Goal: Task Accomplishment & Management: Manage account settings

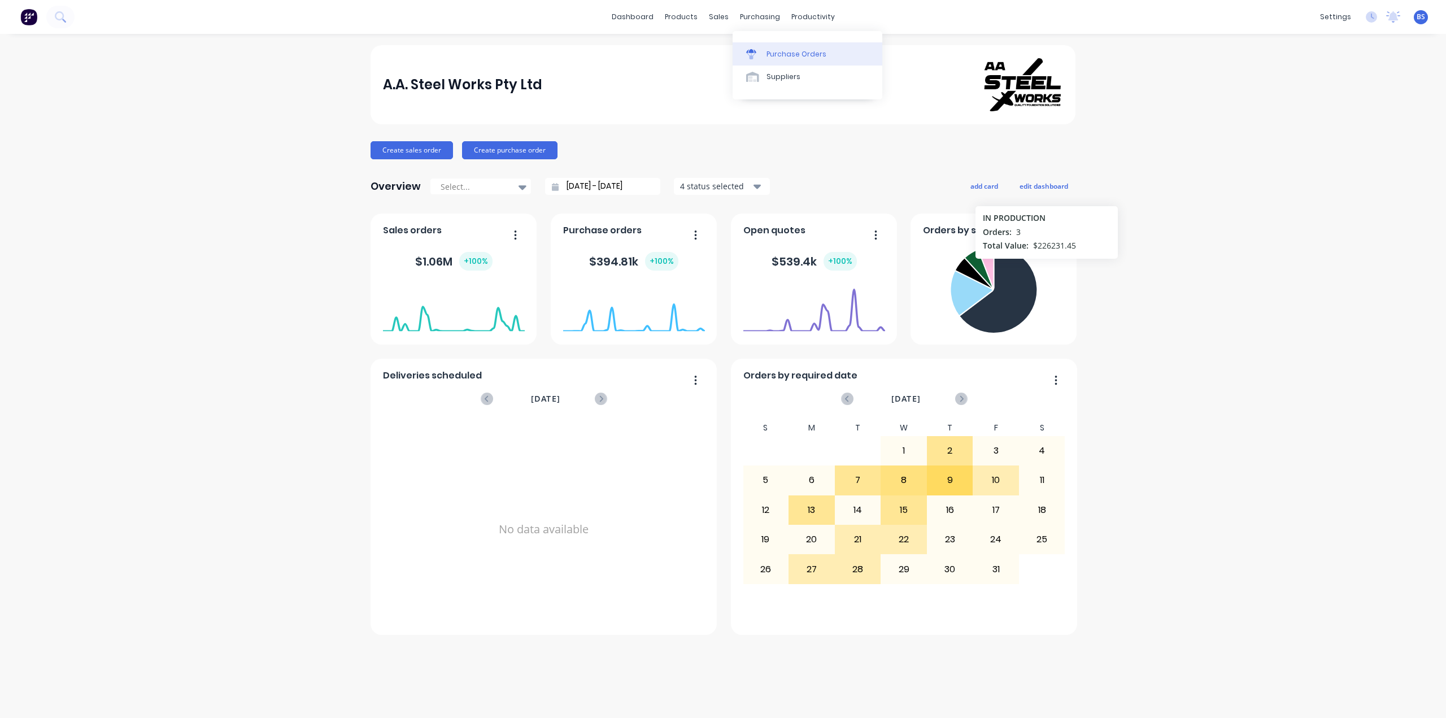
click at [778, 47] on link "Purchase Orders" at bounding box center [808, 53] width 150 height 23
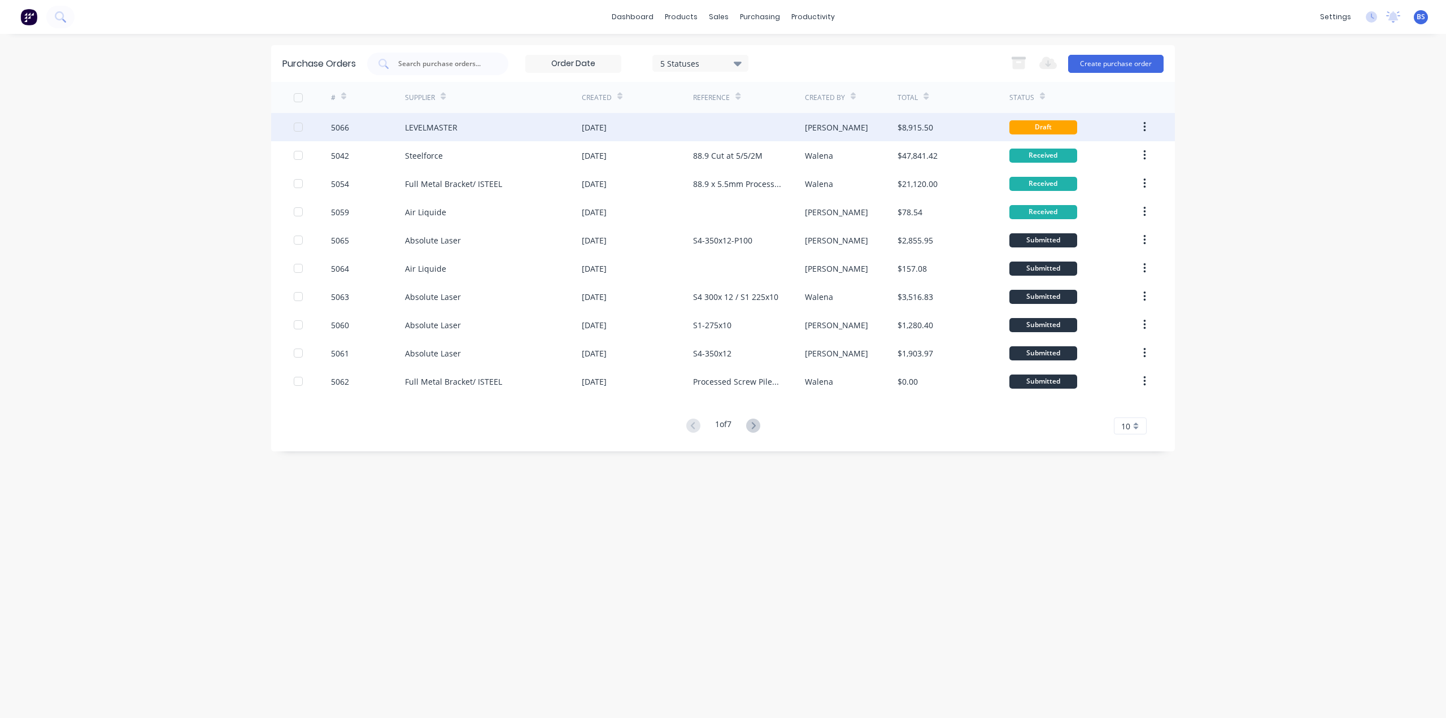
click at [1033, 128] on div "Draft" at bounding box center [1044, 127] width 68 height 14
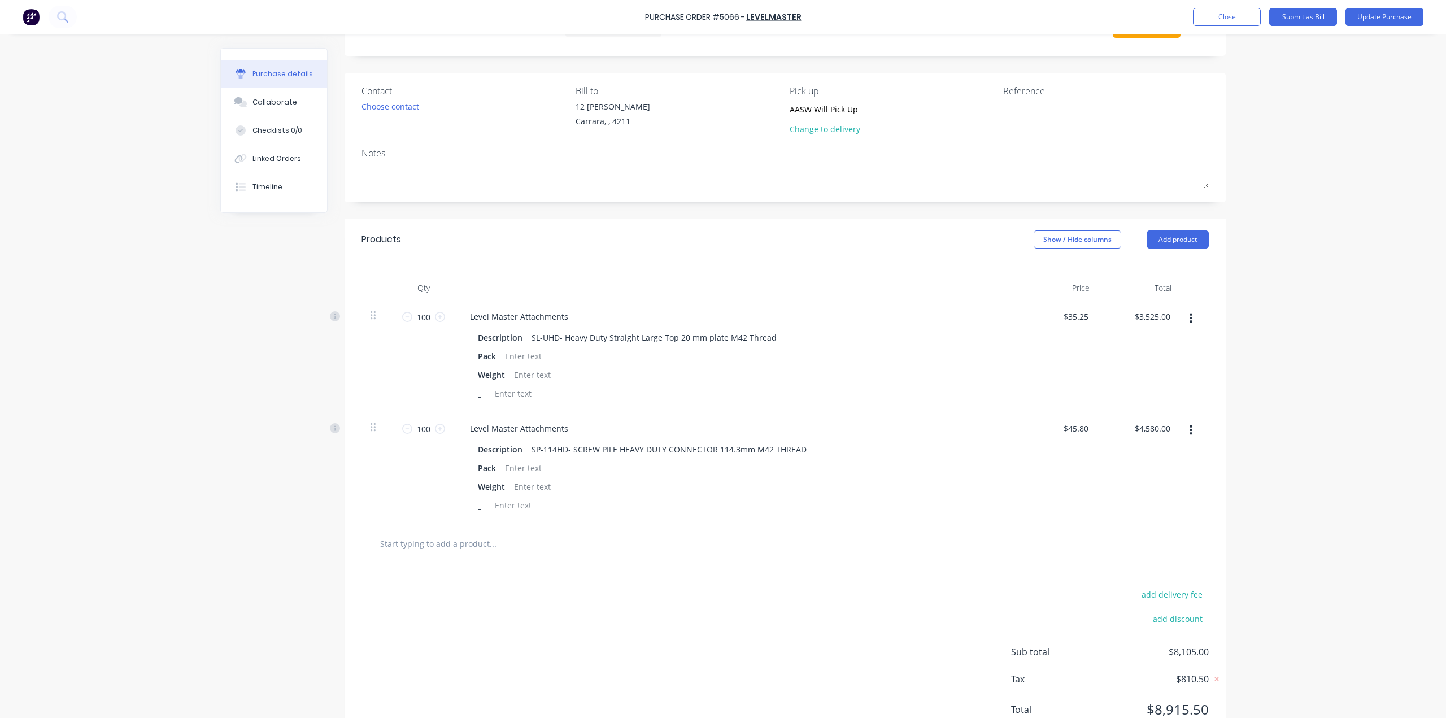
scroll to position [56, 0]
click at [830, 128] on div "Change to delivery" at bounding box center [841, 125] width 103 height 12
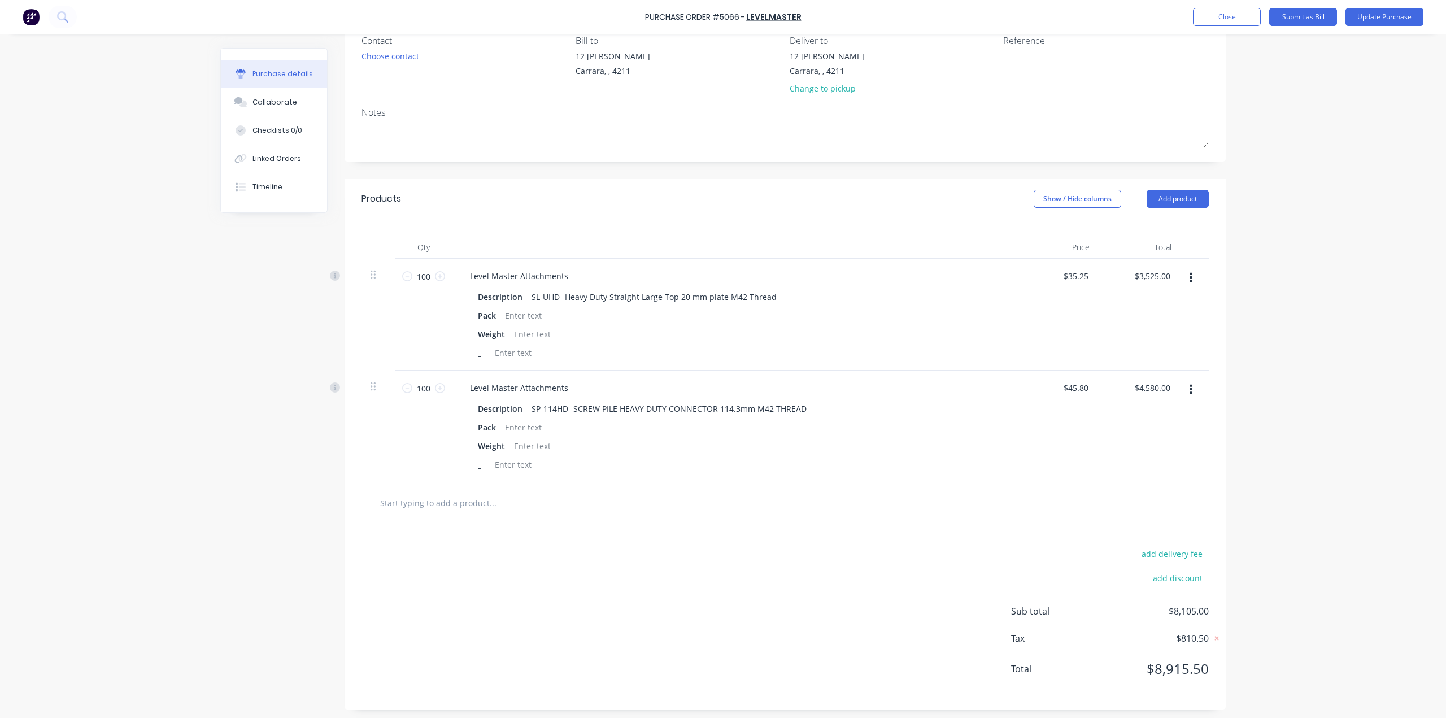
scroll to position [105, 0]
click at [1374, 21] on button "Update Purchase" at bounding box center [1385, 17] width 78 height 18
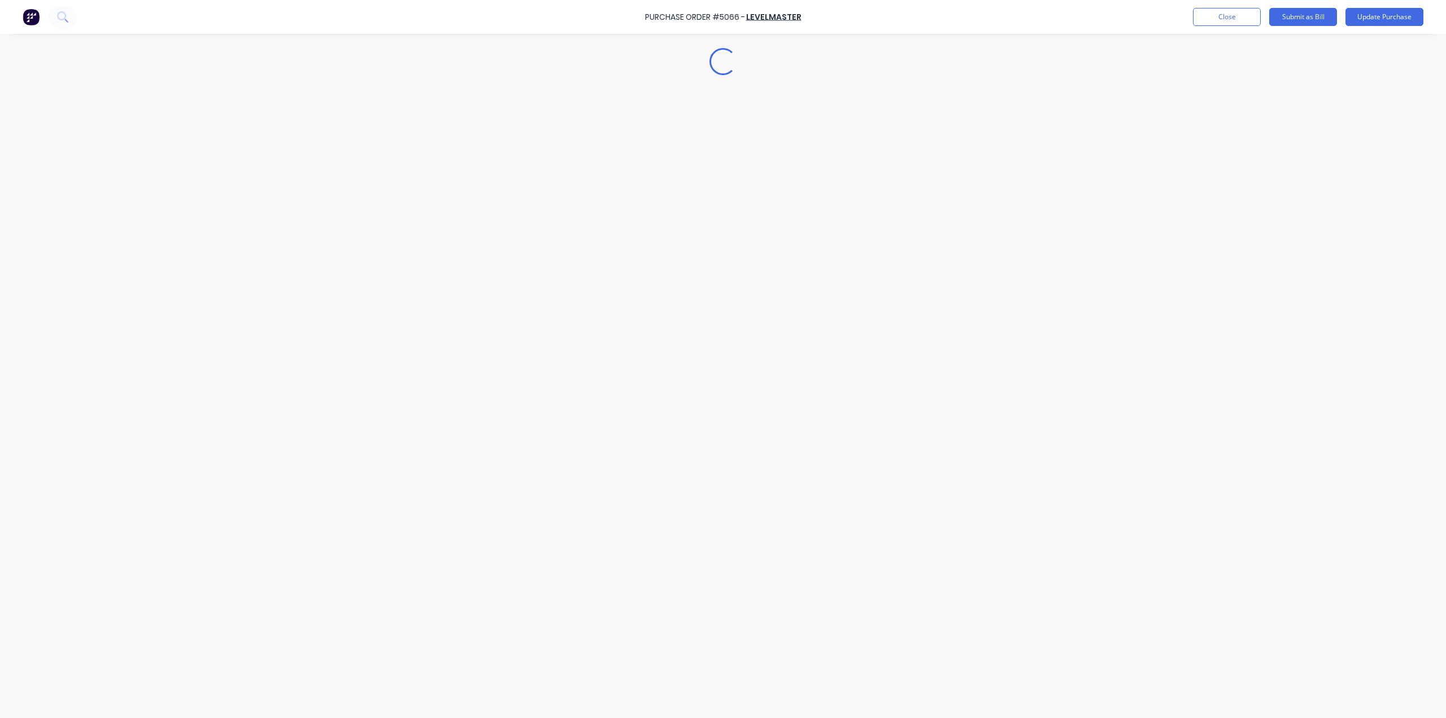
scroll to position [0, 0]
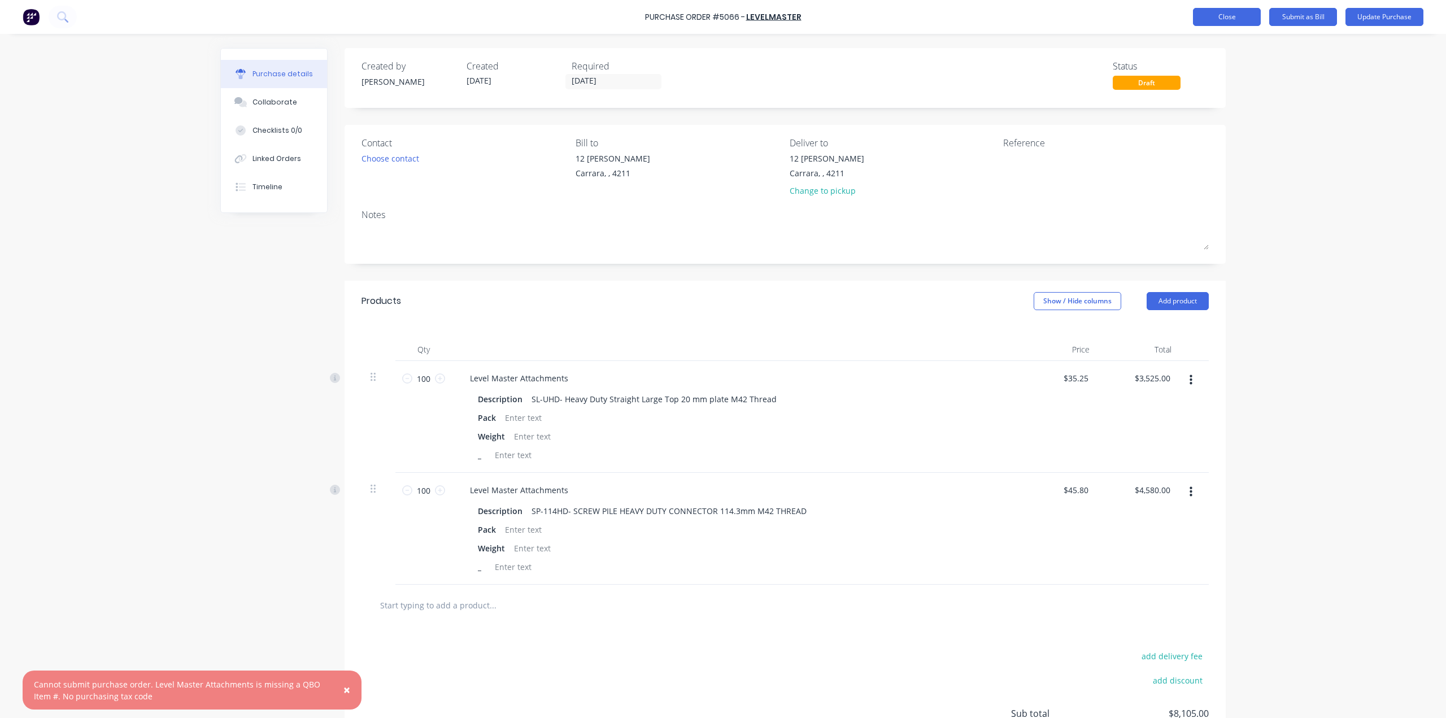
click at [1235, 23] on button "Close" at bounding box center [1227, 17] width 68 height 18
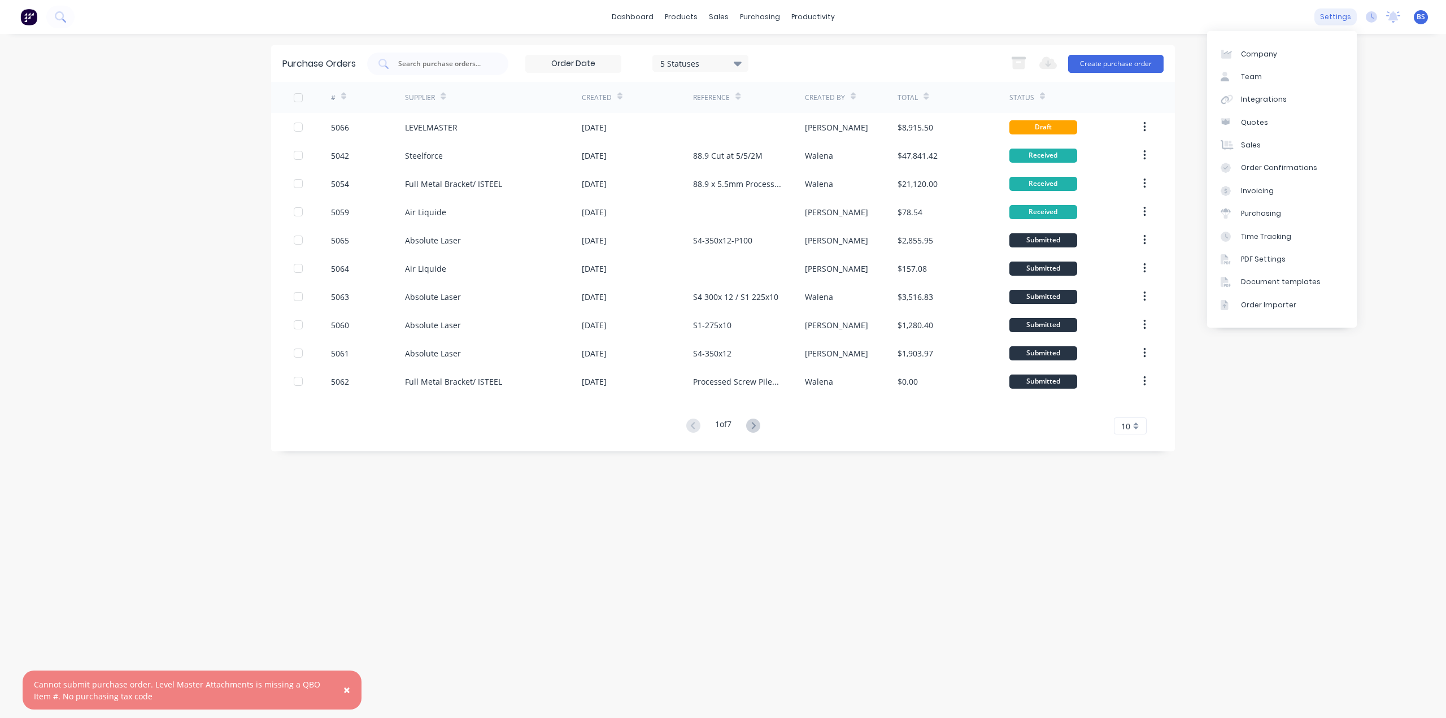
click at [1330, 16] on div "settings" at bounding box center [1336, 16] width 42 height 17
click at [1285, 96] on link "Integrations" at bounding box center [1282, 99] width 150 height 23
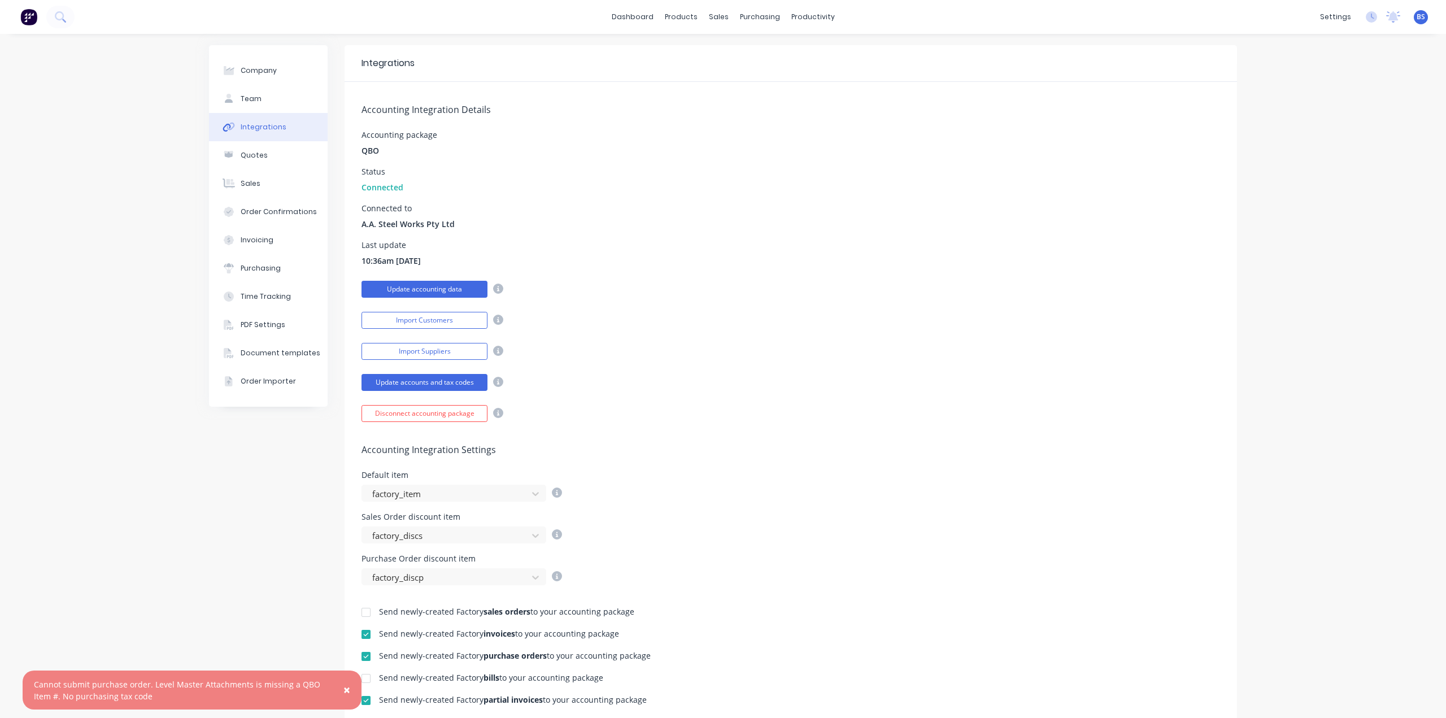
click at [450, 284] on button "Update accounting data" at bounding box center [425, 289] width 126 height 17
click at [430, 386] on button "Update accounts and tax codes" at bounding box center [425, 382] width 126 height 17
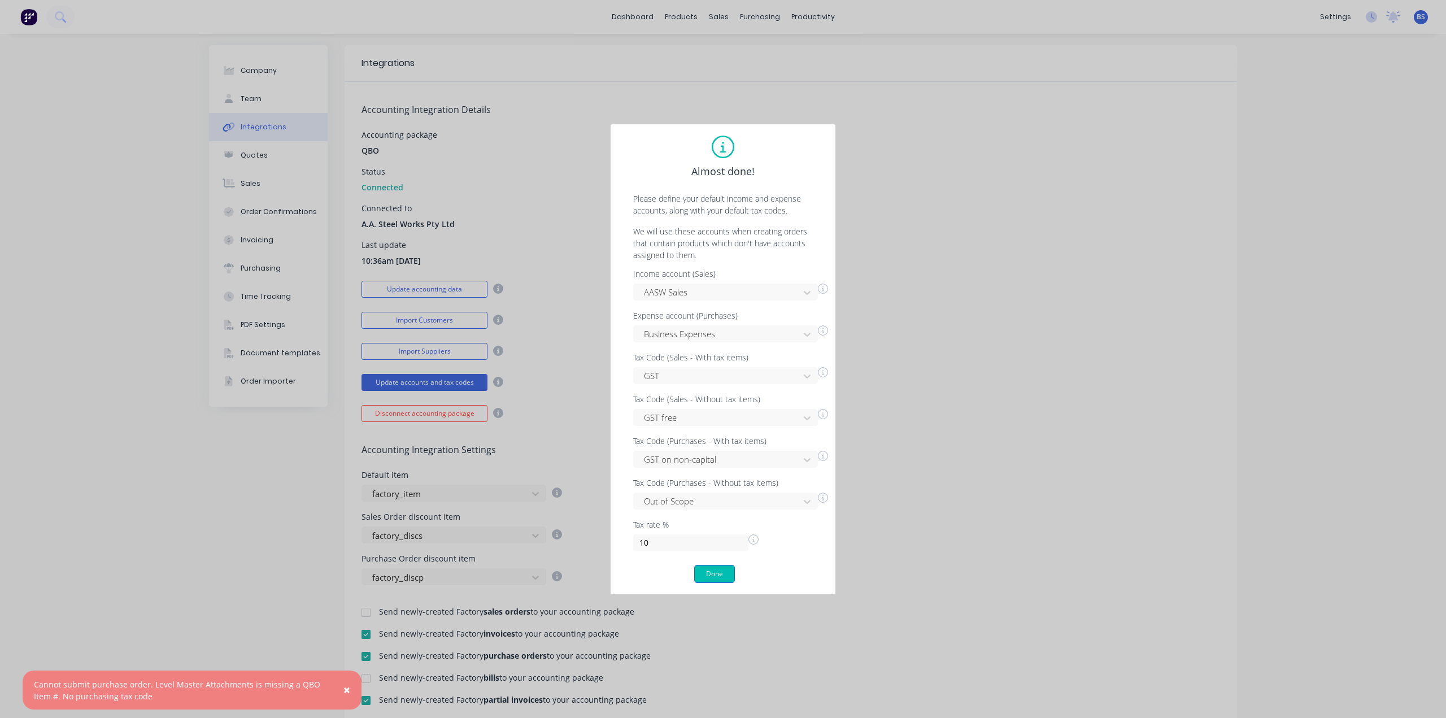
click at [726, 571] on button "Done" at bounding box center [714, 574] width 41 height 18
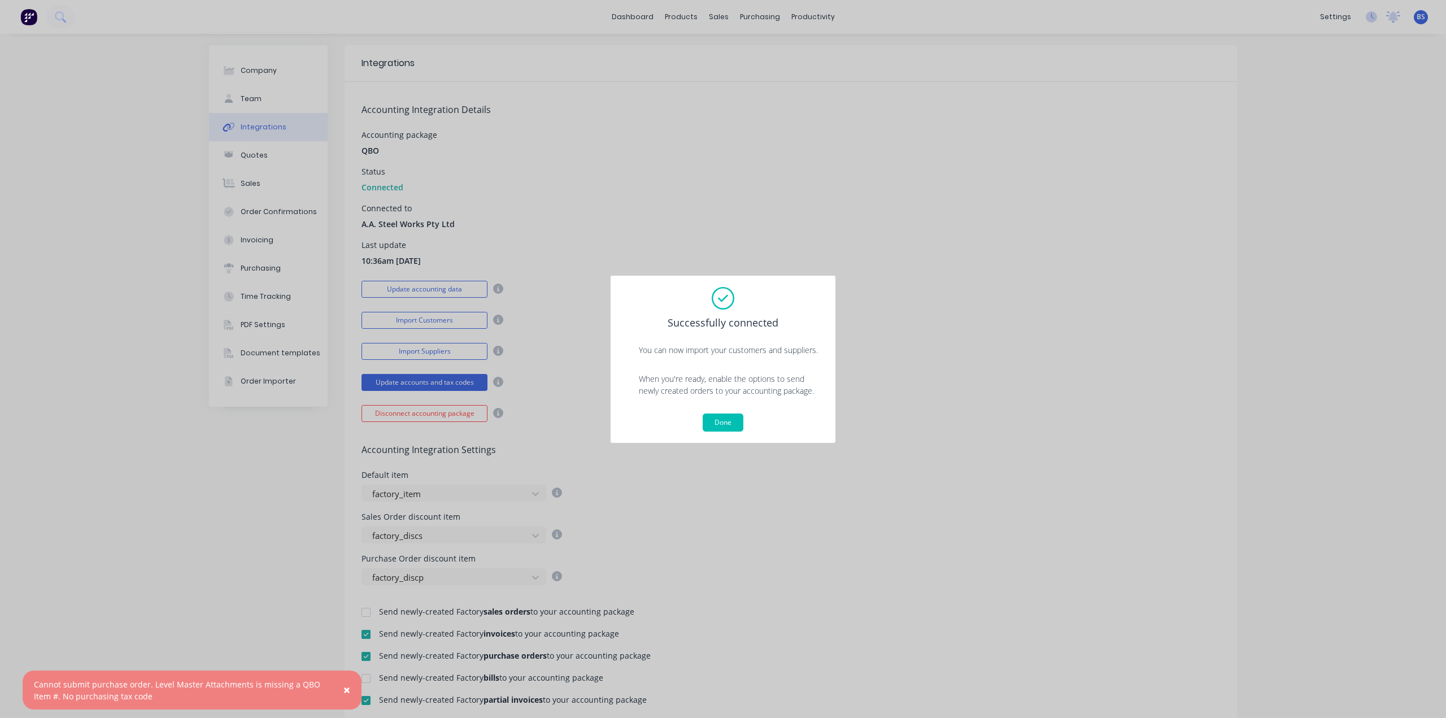
click at [345, 687] on span "×" at bounding box center [346, 690] width 7 height 16
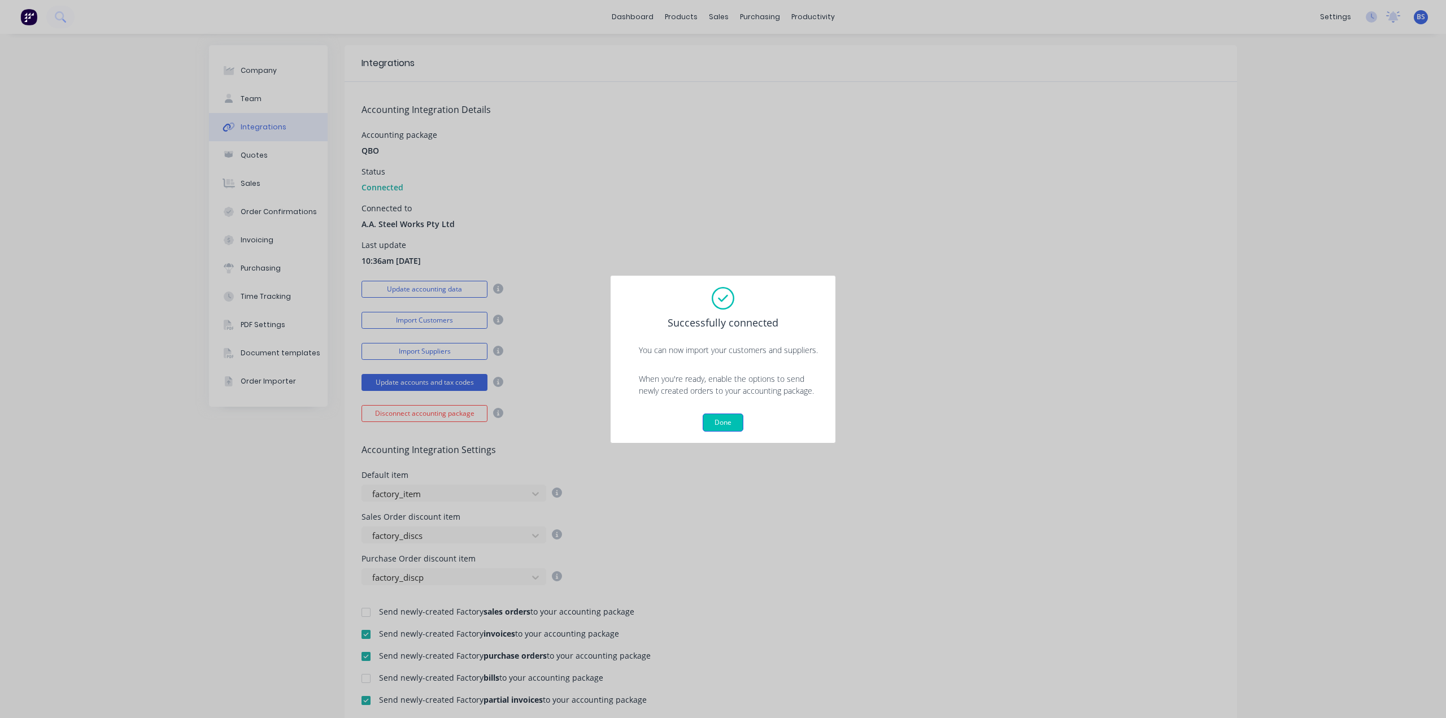
click at [718, 420] on button "Done" at bounding box center [723, 423] width 41 height 18
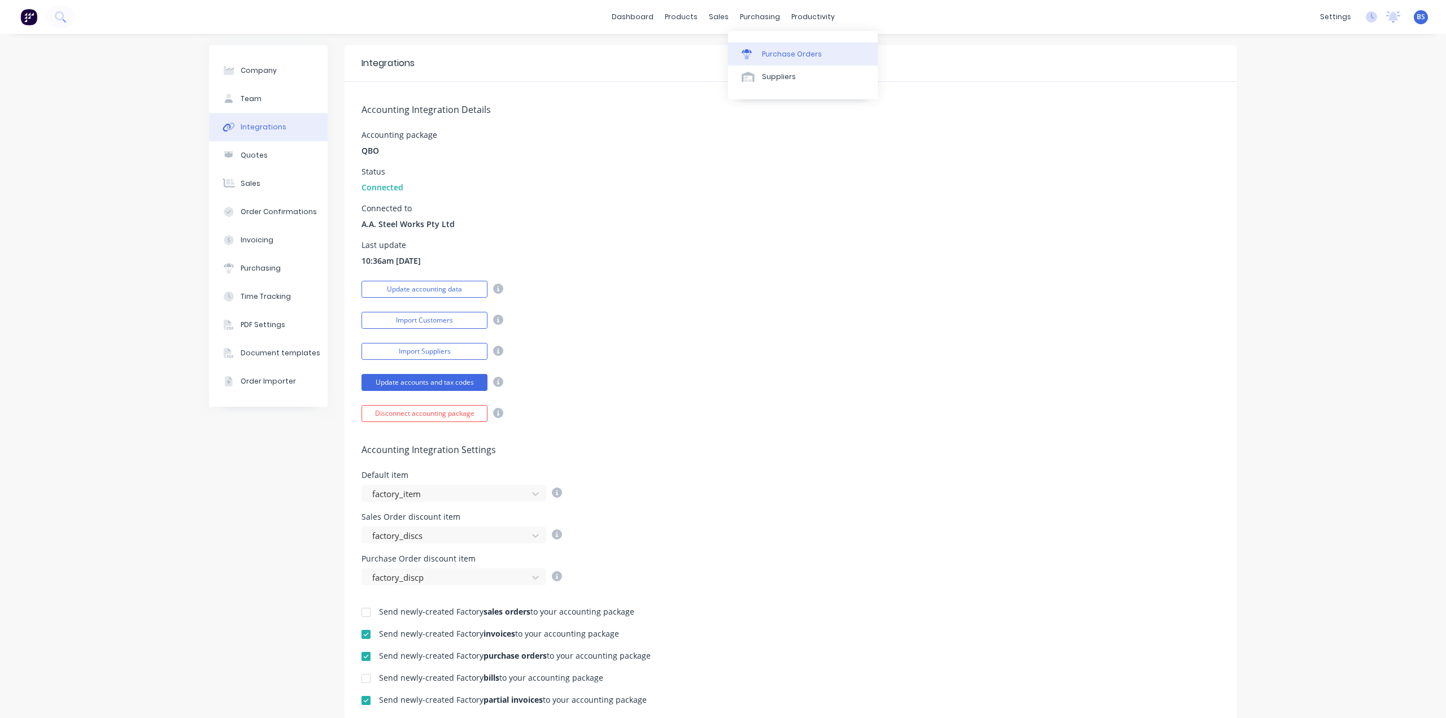
click at [775, 51] on div "Purchase Orders" at bounding box center [792, 54] width 60 height 10
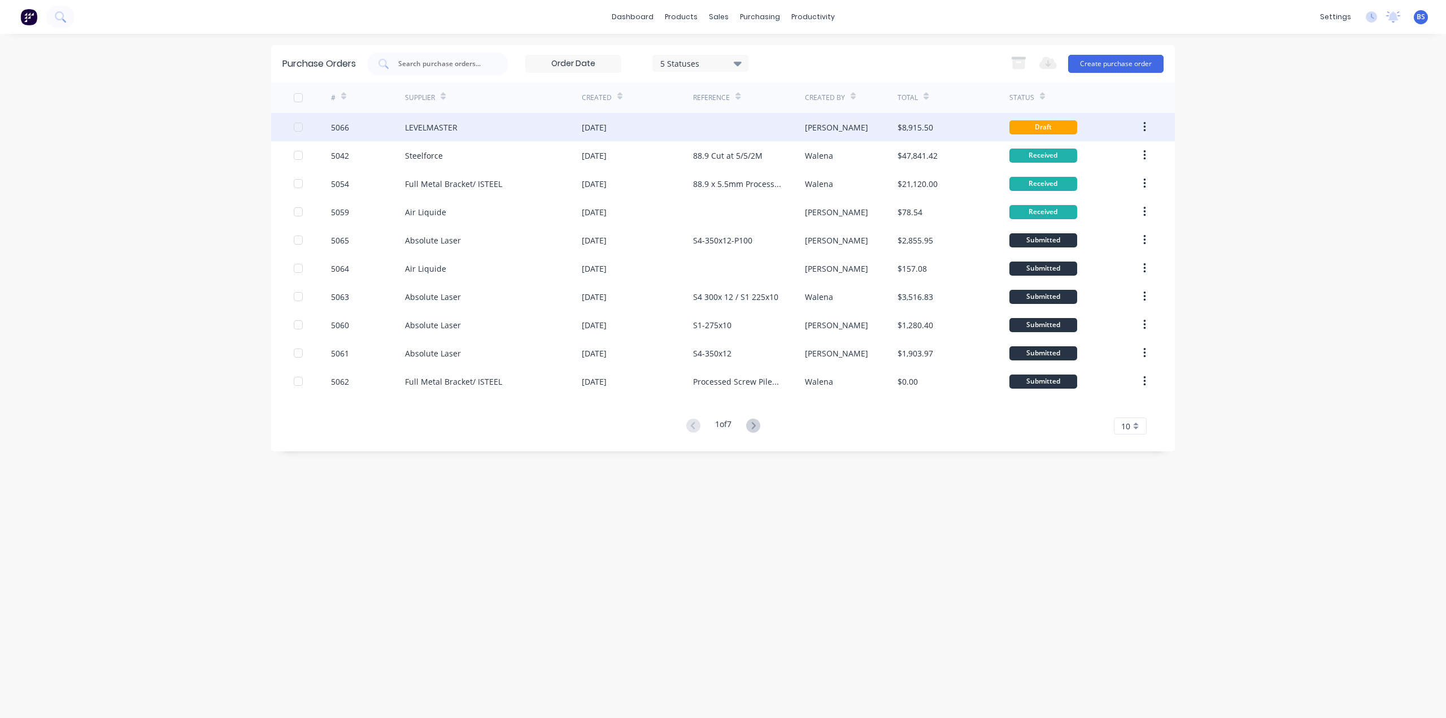
click at [1059, 123] on div "Draft" at bounding box center [1044, 127] width 68 height 14
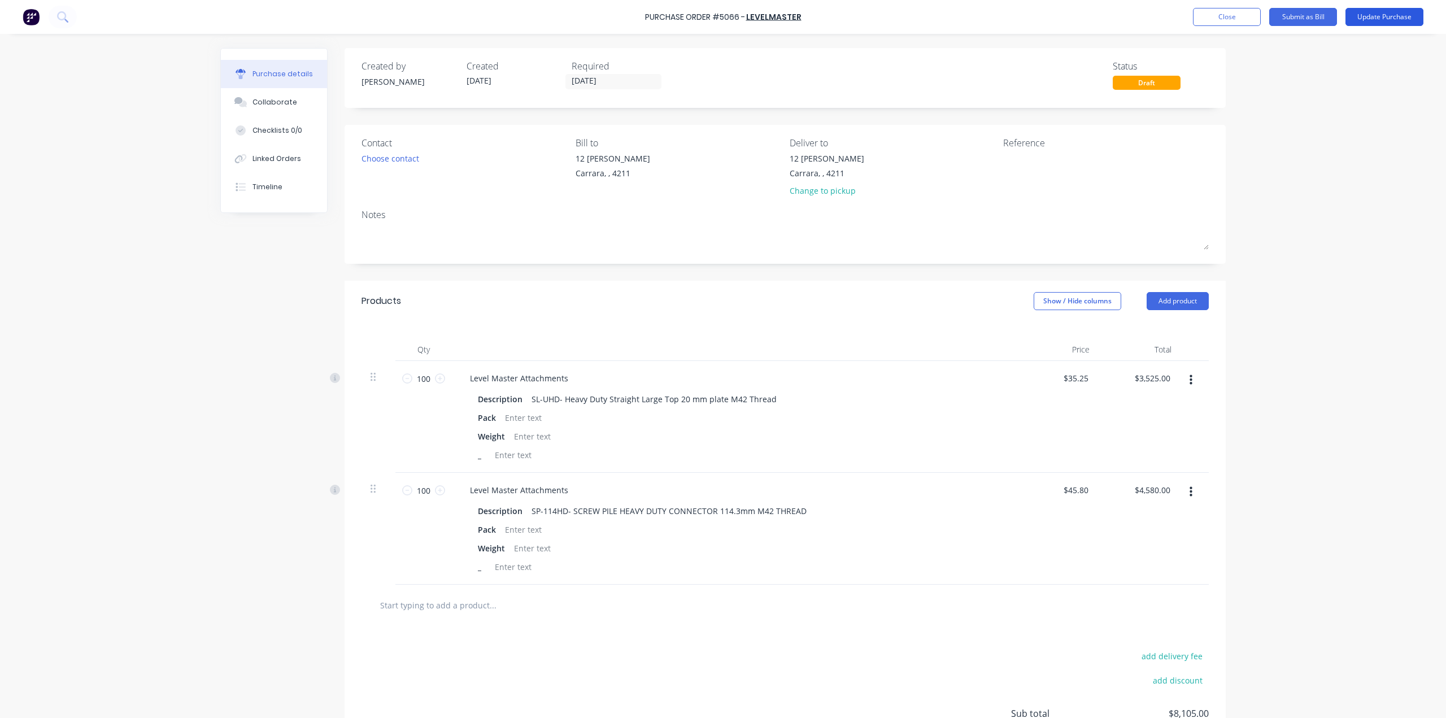
click at [1378, 16] on button "Update Purchase" at bounding box center [1385, 17] width 78 height 18
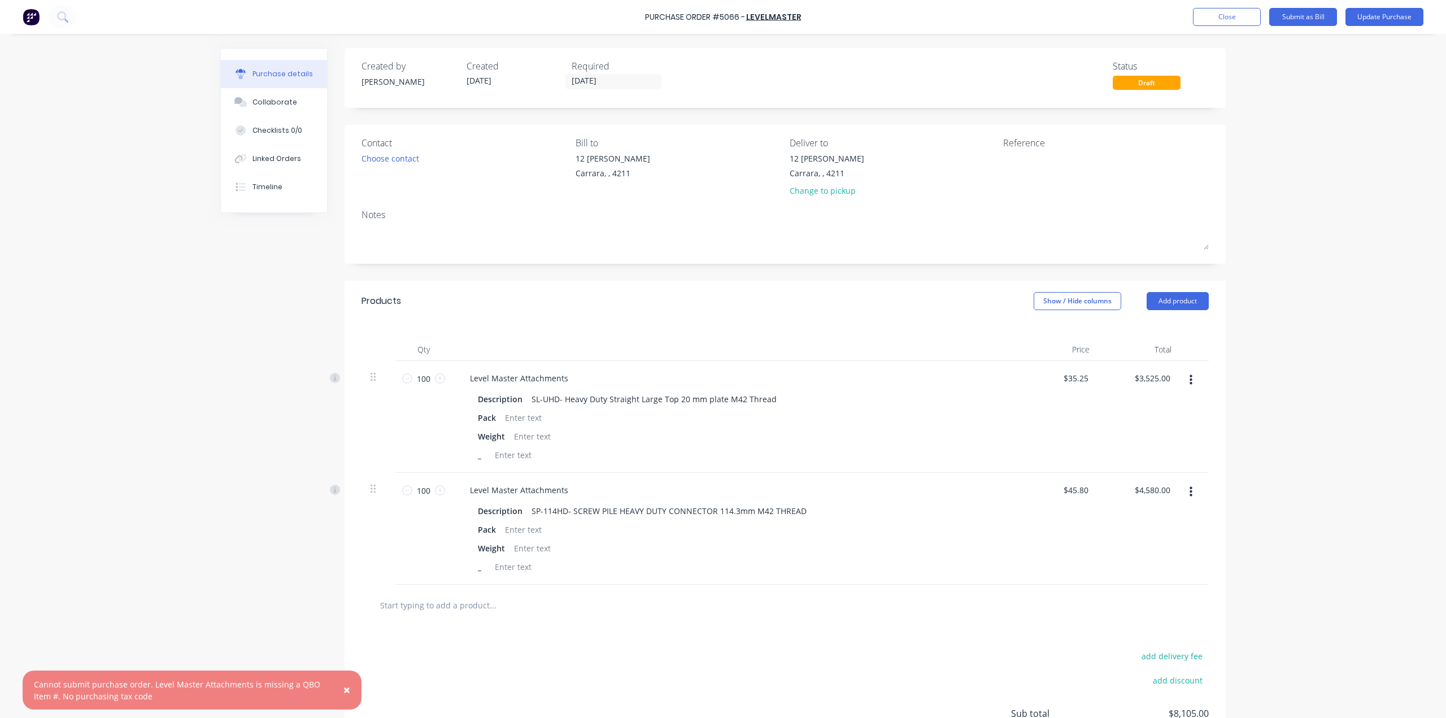
click at [347, 687] on span "×" at bounding box center [346, 690] width 7 height 16
